Goal: Task Accomplishment & Management: Manage account settings

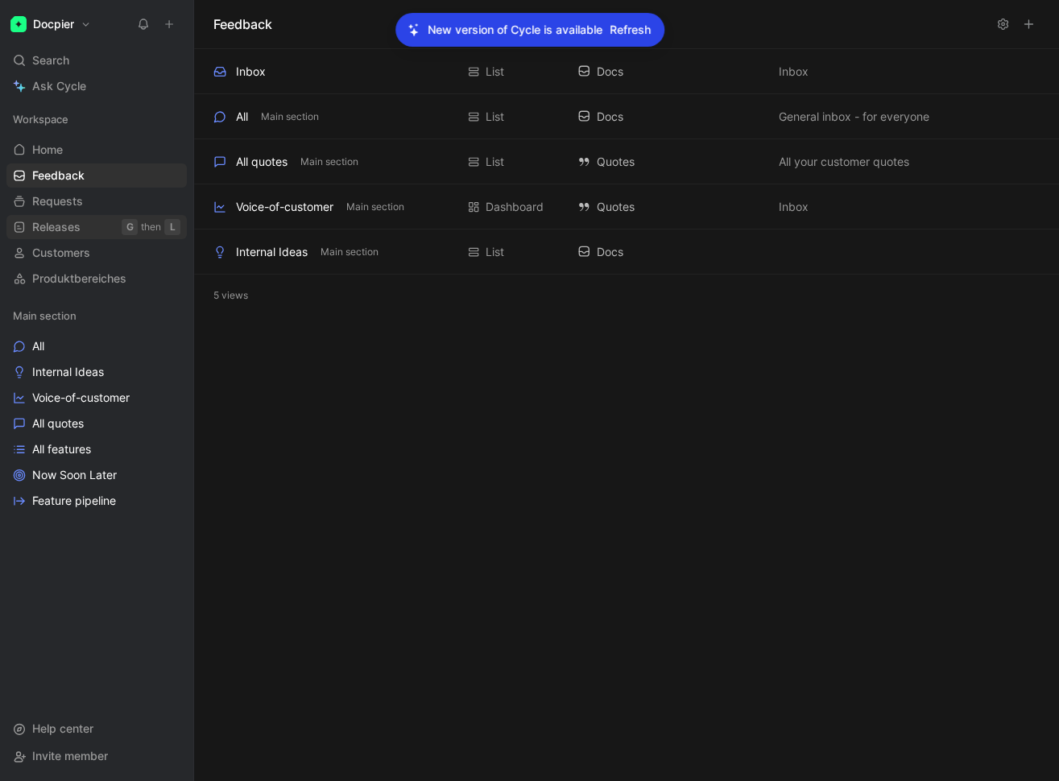
click at [82, 226] on link "Releases G then L" at bounding box center [96, 227] width 180 height 24
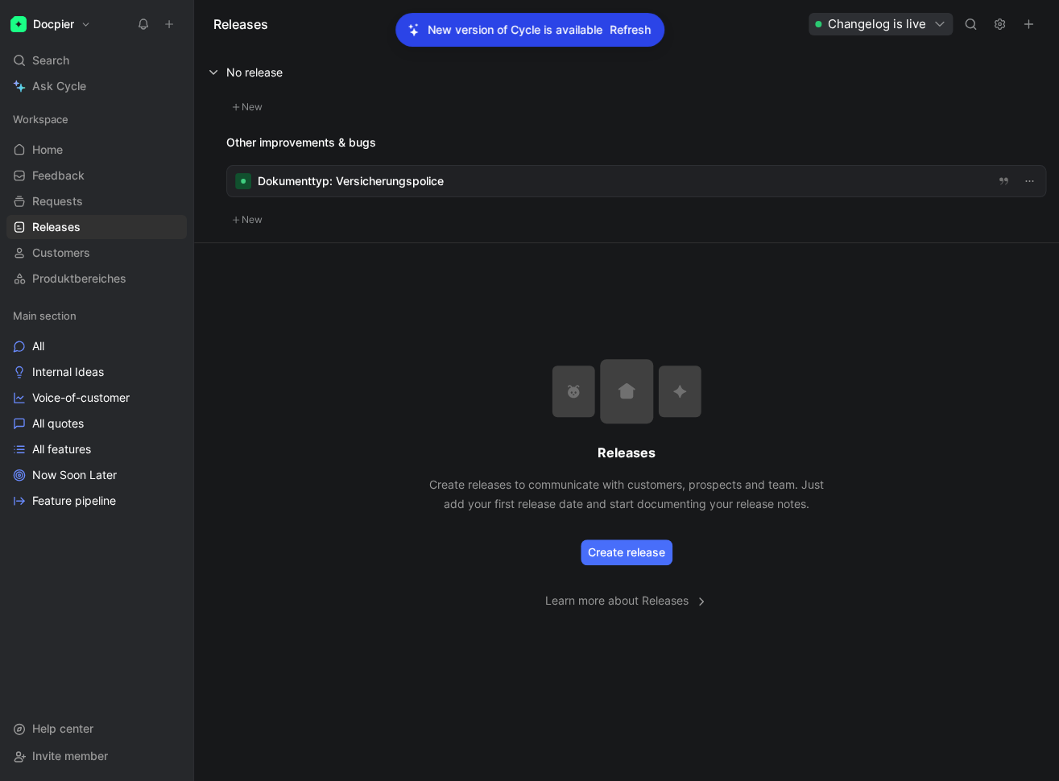
click at [67, 23] on h1 "Docpier" at bounding box center [53, 24] width 41 height 14
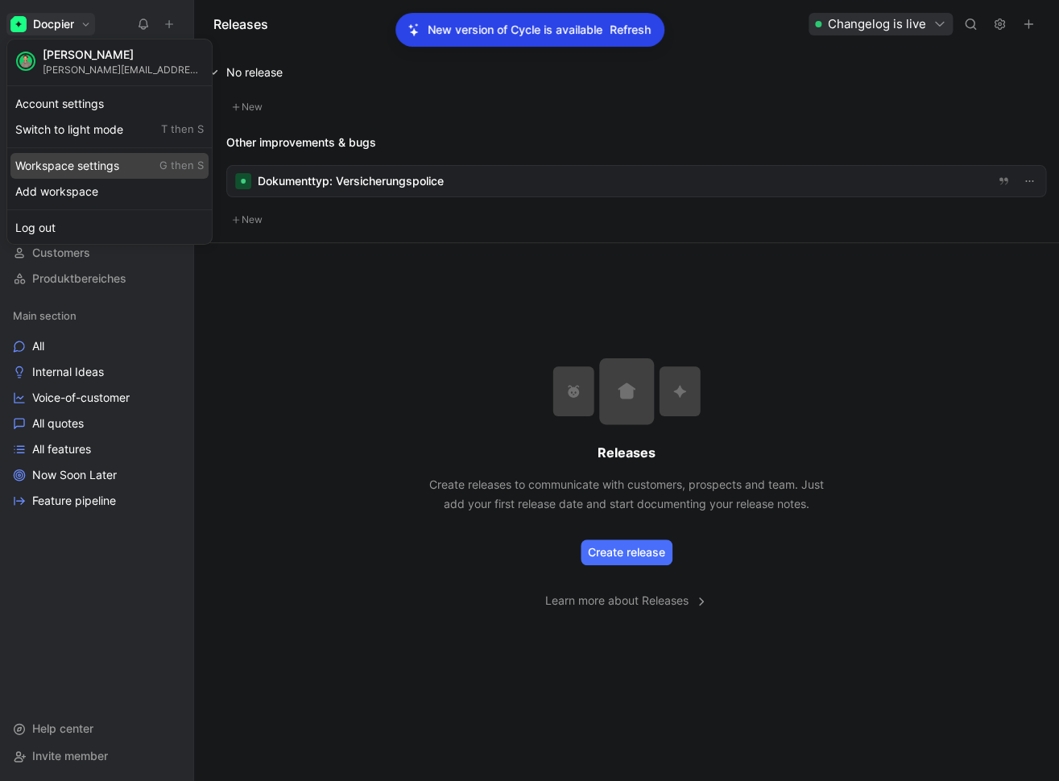
click at [84, 157] on div "Workspace settings G then S" at bounding box center [109, 166] width 198 height 26
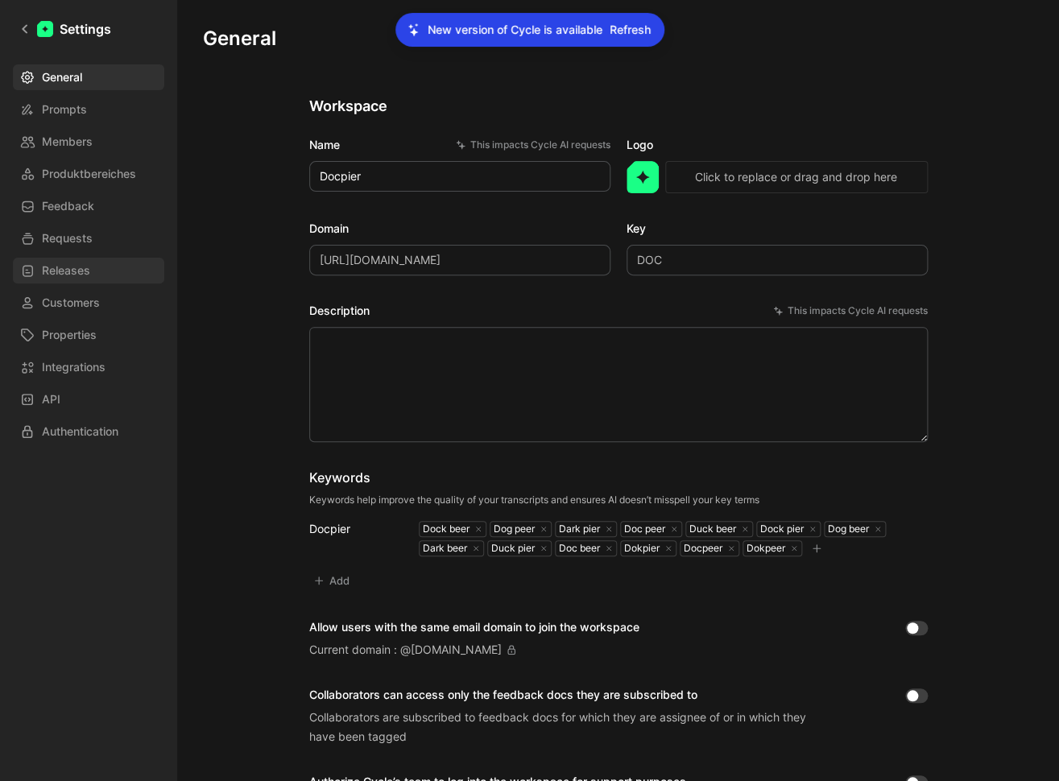
click at [77, 274] on span "Releases" at bounding box center [66, 270] width 48 height 19
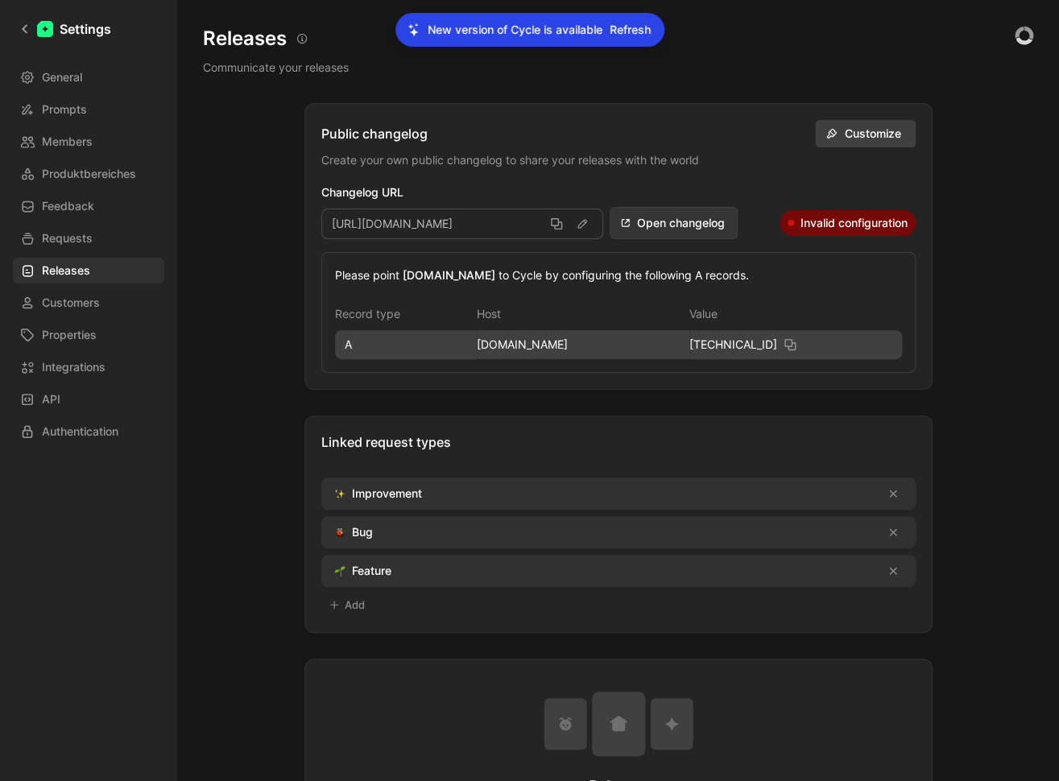
click at [872, 135] on span "Customize" at bounding box center [874, 133] width 60 height 19
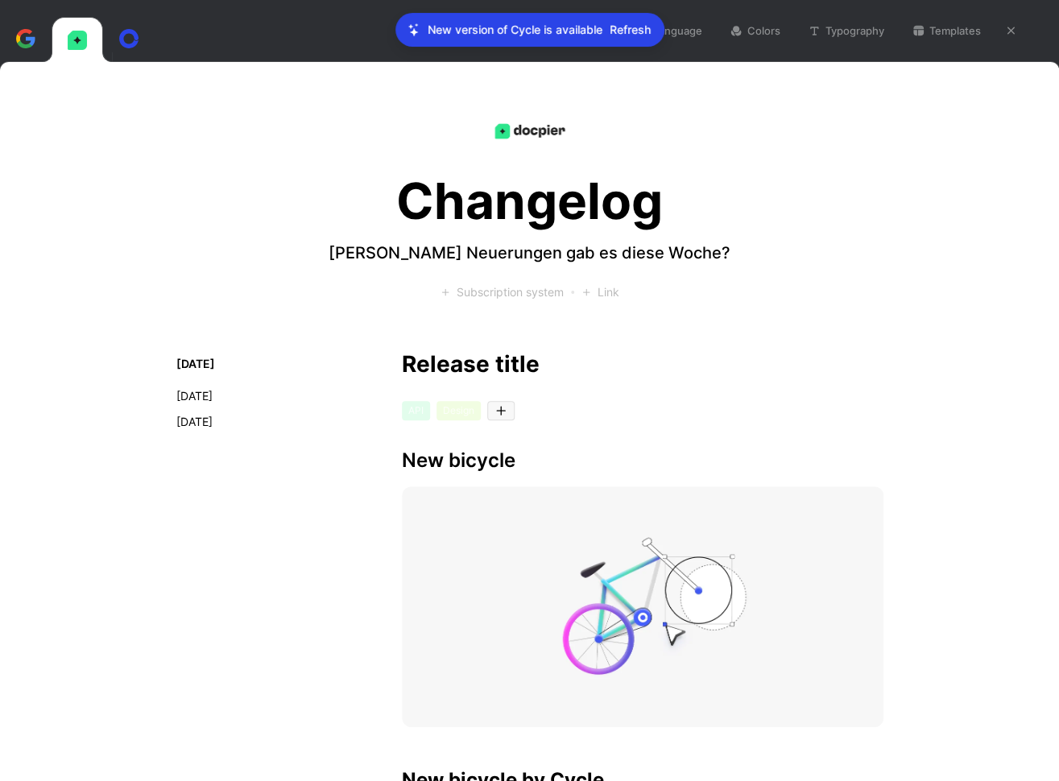
click at [209, 396] on li "[DATE]" at bounding box center [221, 396] width 90 height 19
click at [187, 148] on div "Changelog [PERSON_NAME] Neuerungen gab es diese Woche? Subscription system Link" at bounding box center [530, 207] width 709 height 213
click at [129, 39] on icon at bounding box center [128, 38] width 19 height 19
click at [130, 40] on icon at bounding box center [128, 38] width 19 height 19
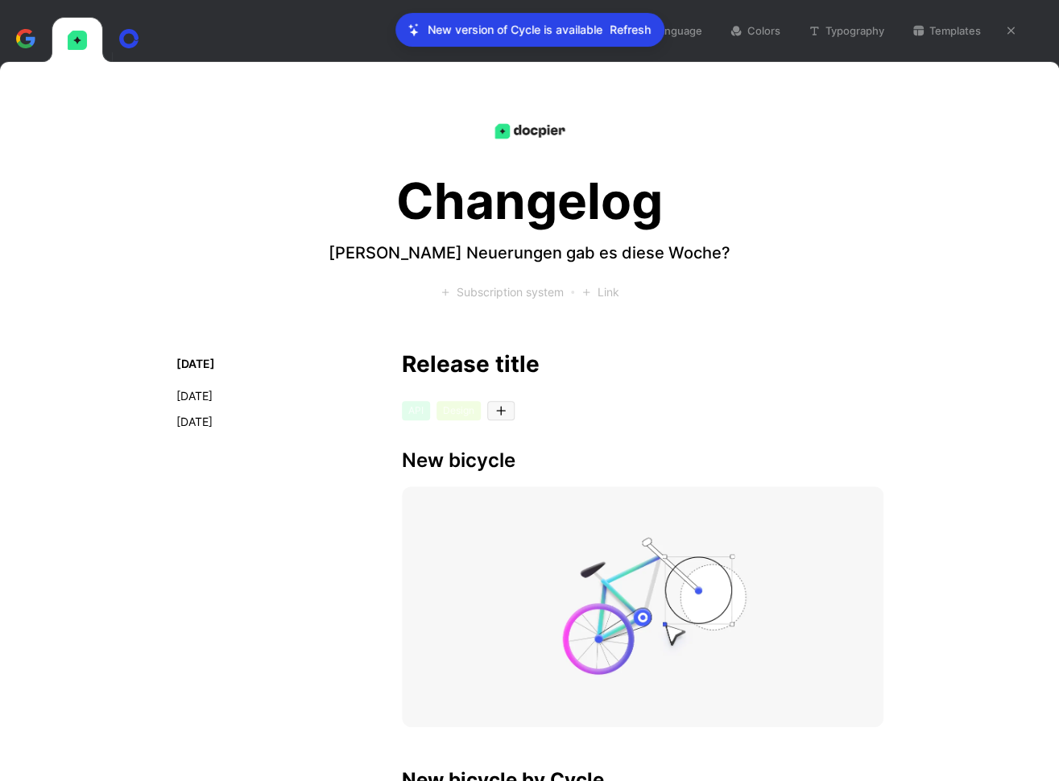
click at [130, 40] on icon at bounding box center [128, 38] width 19 height 19
click at [8, 34] on div at bounding box center [26, 38] width 52 height 45
click at [1013, 28] on icon "button" at bounding box center [1011, 30] width 7 height 7
